Goal: Contribute content: Add original content to the website for others to see

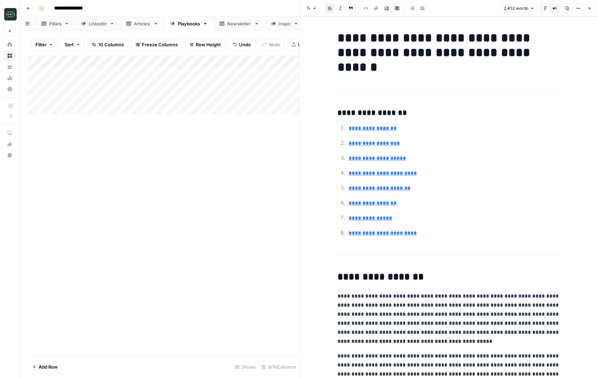
scroll to position [1280, 0]
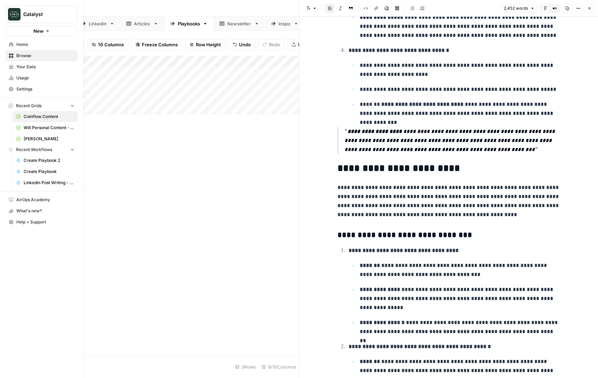
click at [27, 68] on span "Your Data" at bounding box center [45, 67] width 58 height 6
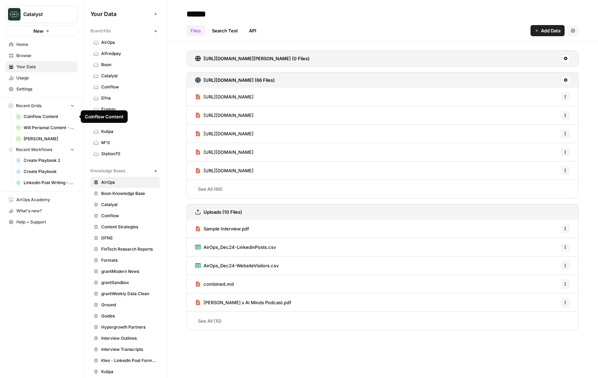
click at [46, 126] on span "Will Personal Content - [DATE]" at bounding box center [49, 128] width 51 height 6
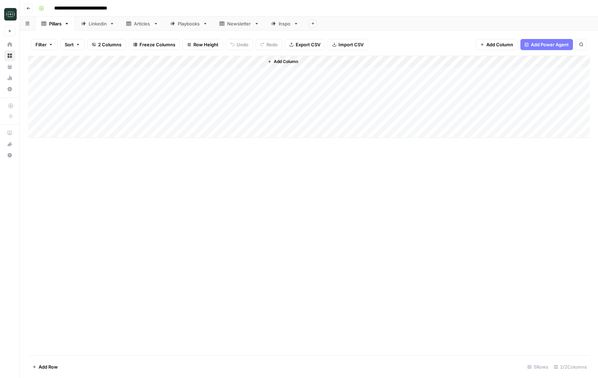
click at [102, 21] on div "Linkedin" at bounding box center [98, 23] width 18 height 7
click at [244, 349] on div "Add Column" at bounding box center [309, 206] width 562 height 300
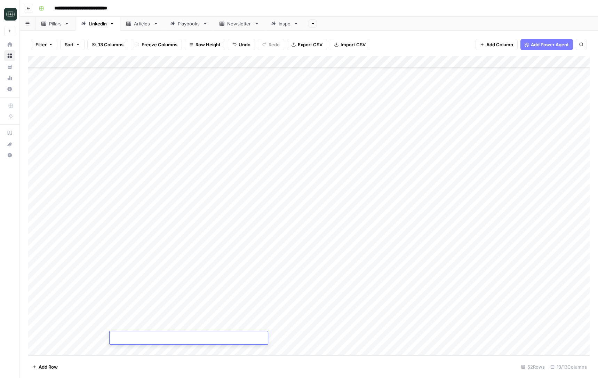
type textarea "**********"
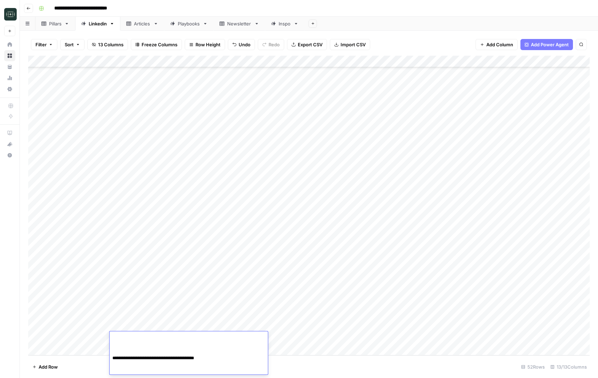
click at [292, 339] on div "Add Column" at bounding box center [309, 206] width 562 height 300
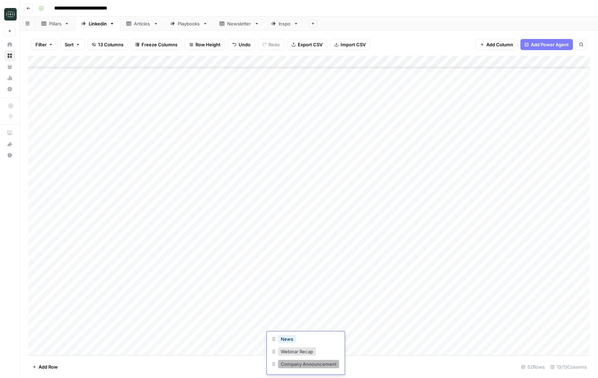
scroll to position [78, 0]
click at [298, 336] on div "News" at bounding box center [306, 337] width 70 height 13
click at [284, 338] on button "News" at bounding box center [287, 337] width 18 height 8
click at [342, 338] on div "Add Column" at bounding box center [309, 206] width 562 height 300
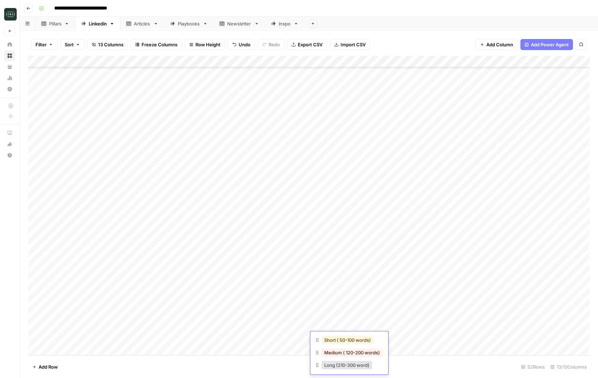
scroll to position [26, 0]
click at [346, 336] on button "Short ( 50-100 words)" at bounding box center [348, 338] width 52 height 8
click at [416, 337] on div "Add Column" at bounding box center [309, 206] width 562 height 300
click at [239, 346] on div "Add Column" at bounding box center [309, 206] width 562 height 300
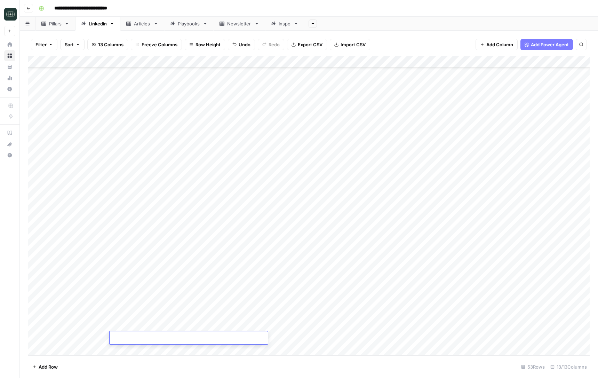
type textarea "**********"
click at [290, 341] on div "Add Column" at bounding box center [309, 206] width 562 height 300
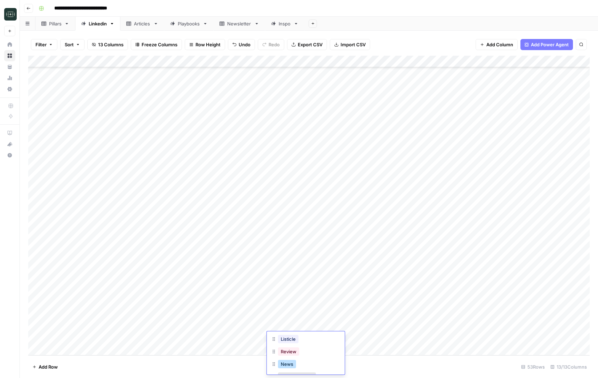
click at [295, 364] on button "News" at bounding box center [287, 364] width 18 height 8
click at [345, 341] on div "Add Column" at bounding box center [309, 206] width 562 height 300
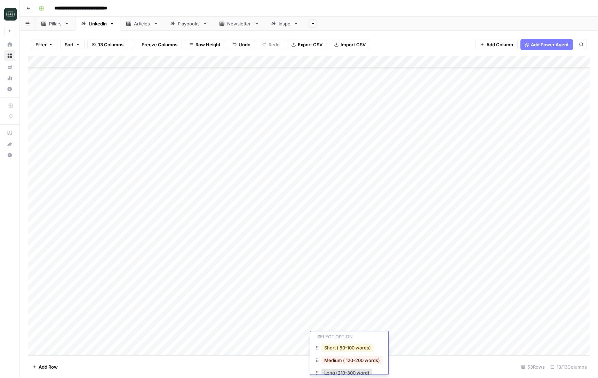
scroll to position [19, 0]
click at [351, 356] on button "Medium ( 120-200 words)" at bounding box center [352, 358] width 61 height 8
click at [402, 337] on div "Add Column" at bounding box center [309, 206] width 562 height 300
click at [466, 322] on div "Add Column" at bounding box center [309, 206] width 562 height 300
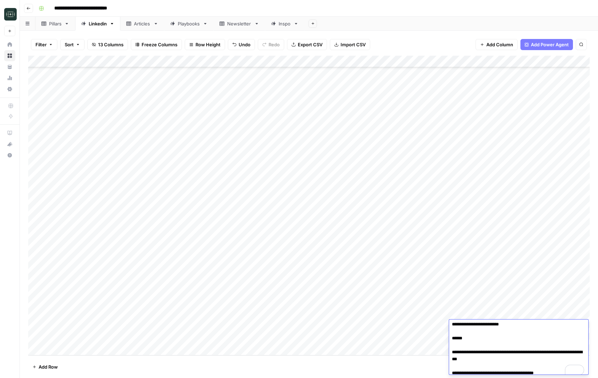
scroll to position [68, 0]
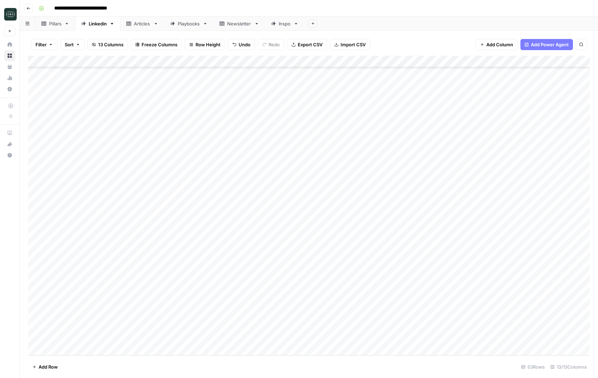
click at [474, 337] on div "Add Column" at bounding box center [309, 206] width 562 height 300
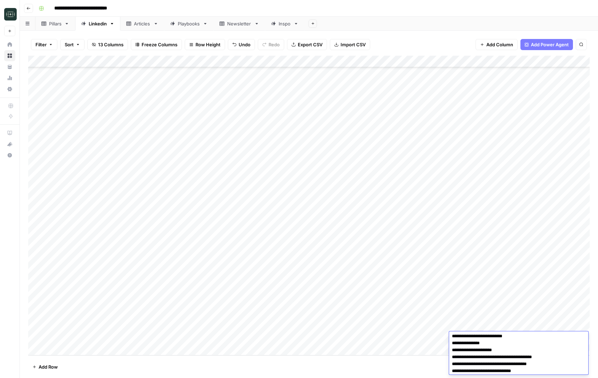
scroll to position [0, 0]
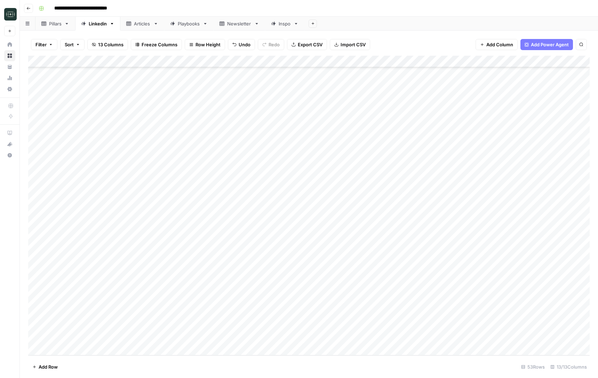
click at [485, 326] on div "Add Column" at bounding box center [309, 206] width 562 height 300
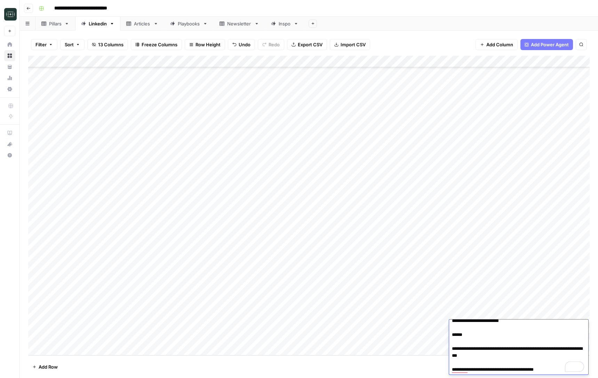
click at [506, 347] on textarea "**********" at bounding box center [518, 313] width 139 height 121
